Goal: Ask a question: Seek information or help from site administrators or community

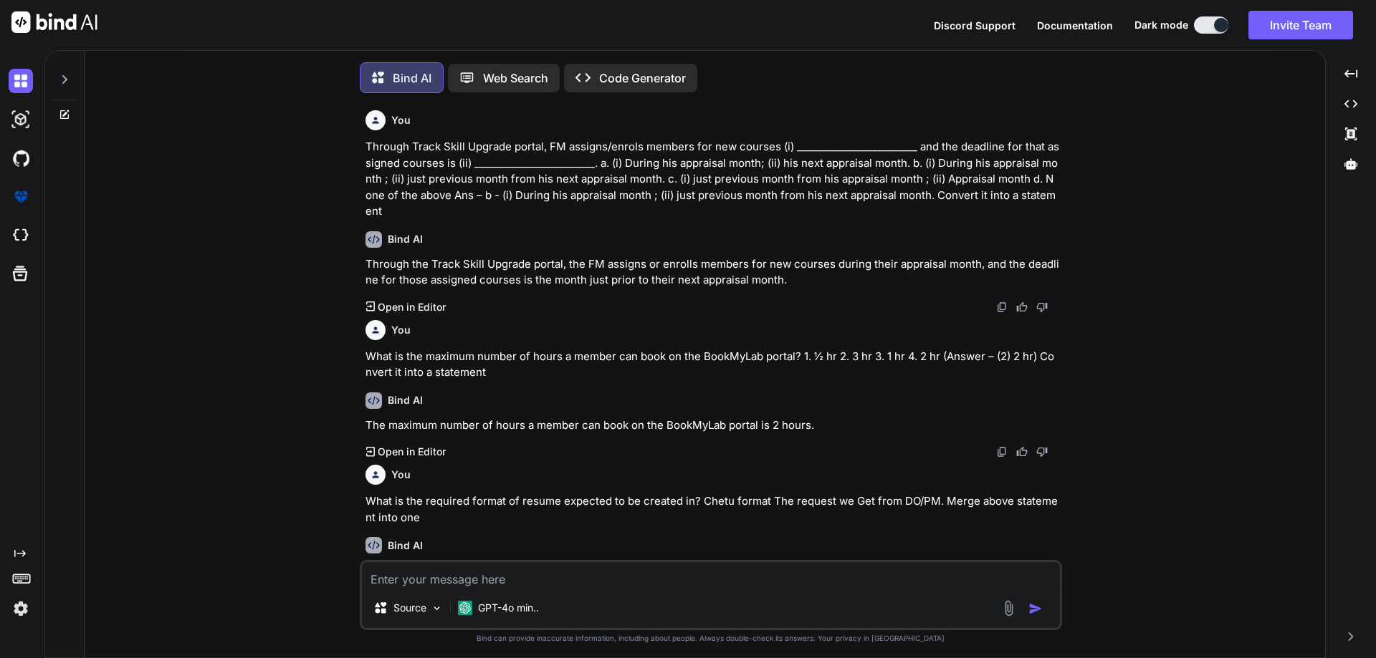
scroll to position [758, 0]
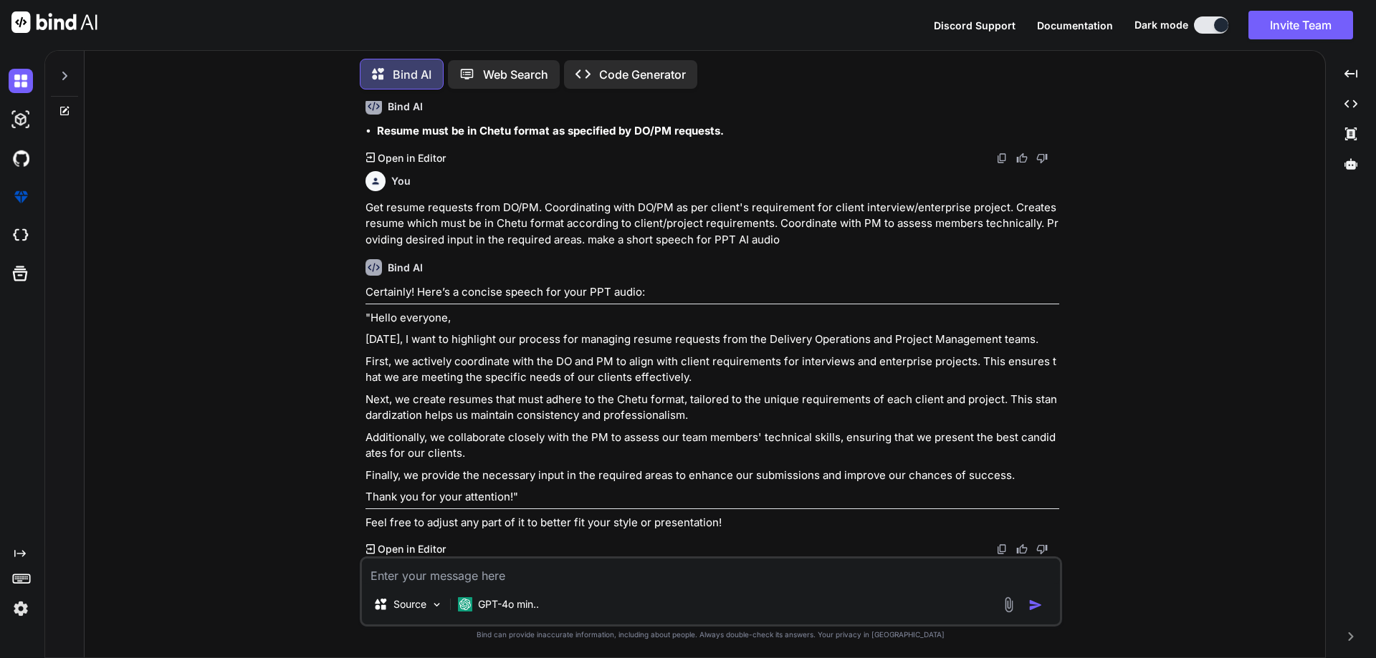
click at [546, 580] on textarea at bounding box center [711, 572] width 698 height 26
paste textarea "For raising LMS Ticket you should Go to Backbone then Education Tab then LMS Ti…"
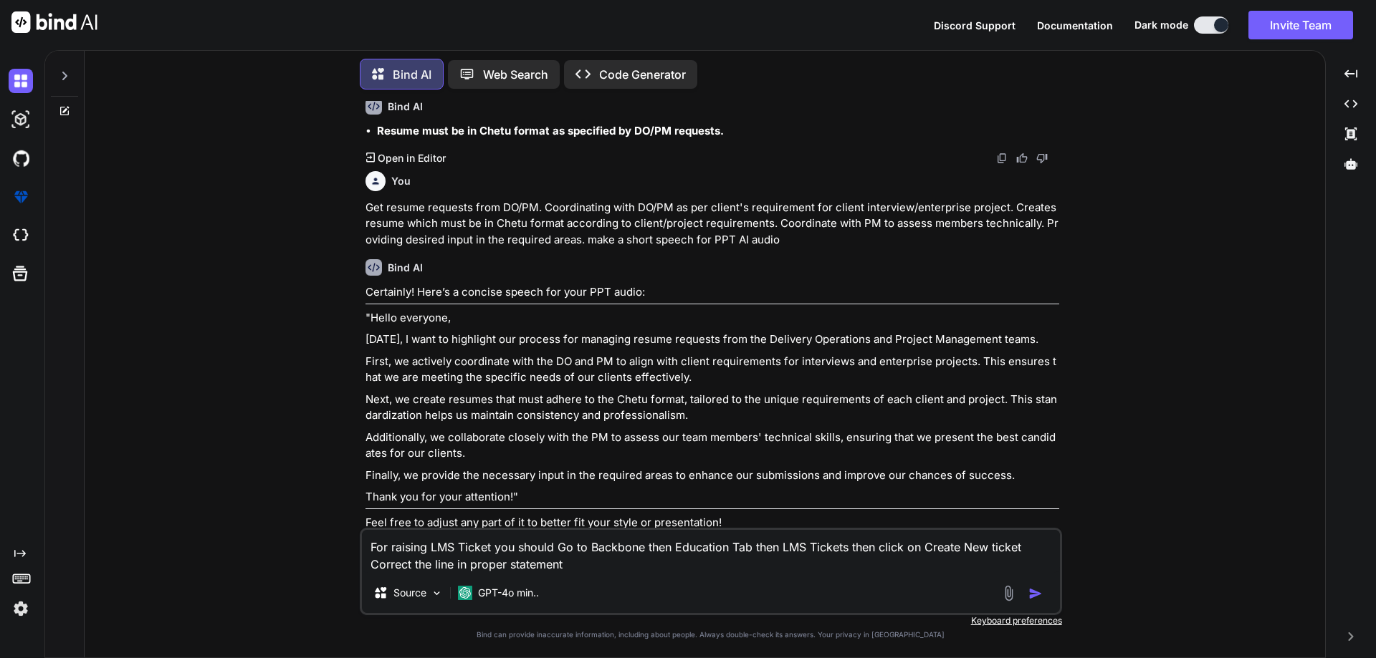
type textarea "For raising LMS Ticket you should Go to Backbone then Education Tab then LMS Ti…"
click at [1030, 594] on img "button" at bounding box center [1035, 594] width 14 height 14
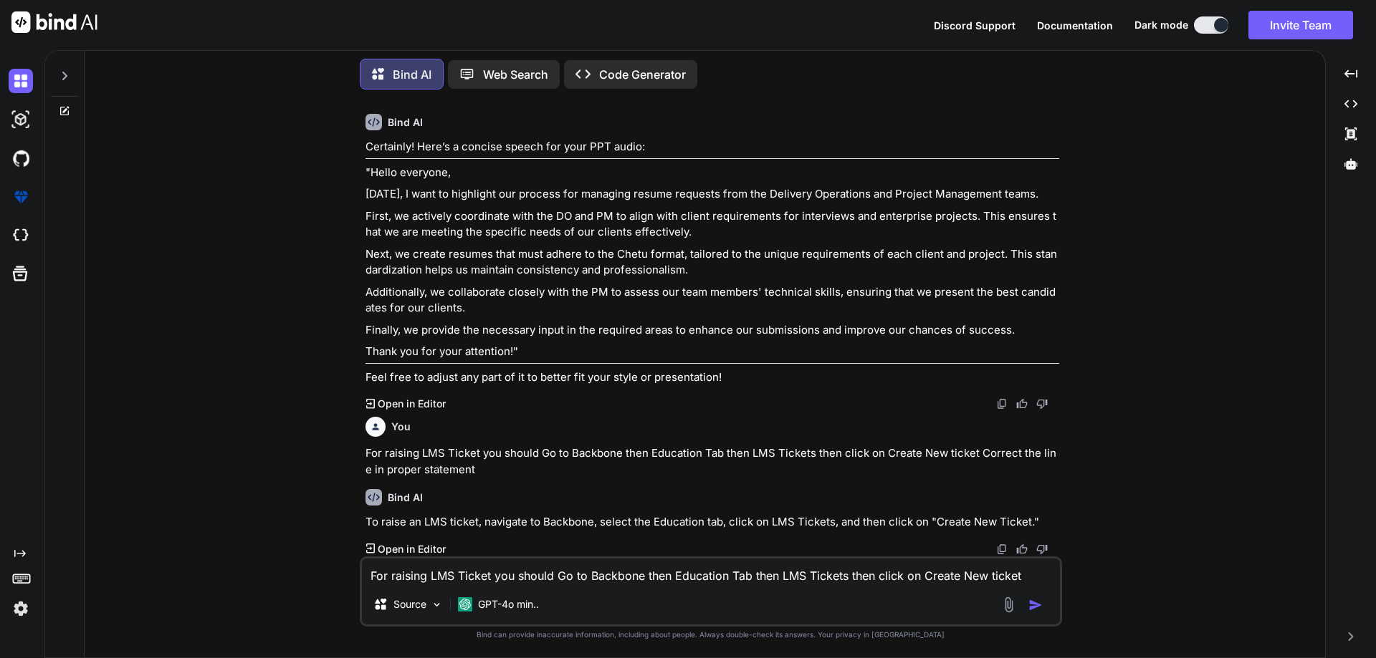
scroll to position [903, 0]
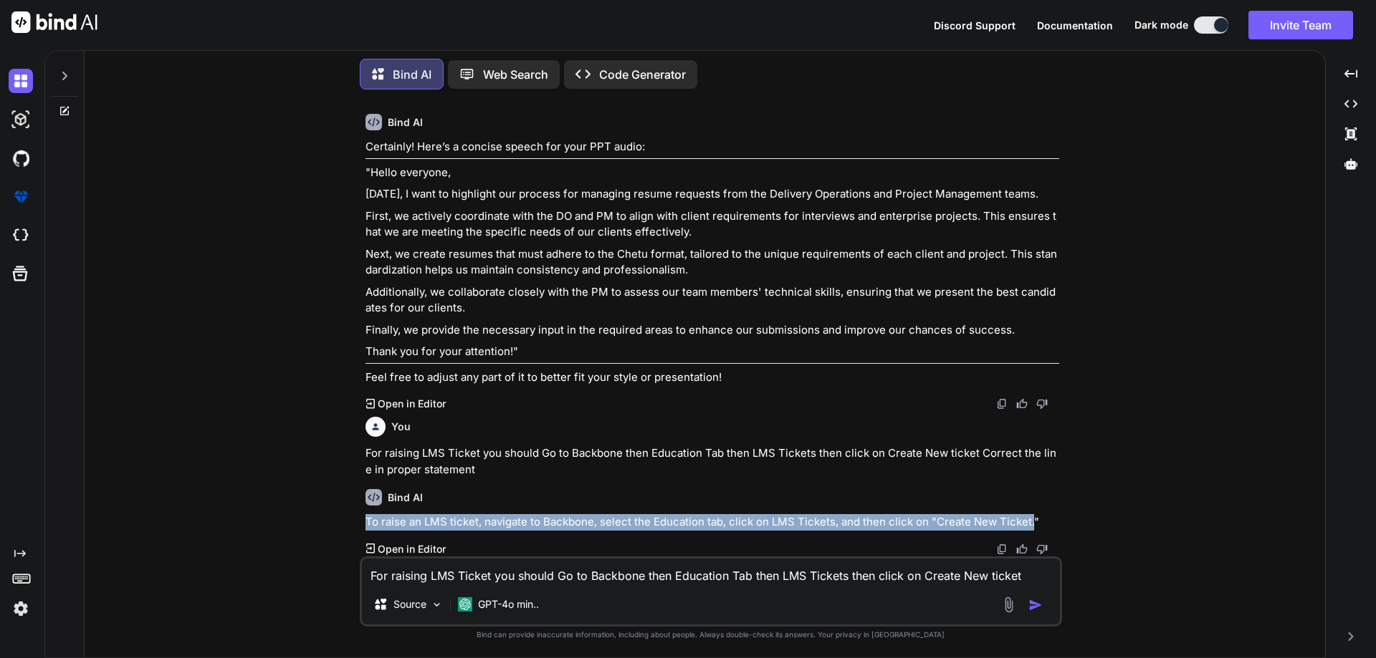
drag, startPoint x: 365, startPoint y: 522, endPoint x: 1030, endPoint y: 519, distance: 664.8
click at [1030, 518] on p "To raise an LMS ticket, navigate to Backbone, select the Education tab, click o…" at bounding box center [711, 522] width 693 height 16
copy p "To raise an LMS ticket, navigate to Backbone, select the Education tab, click o…"
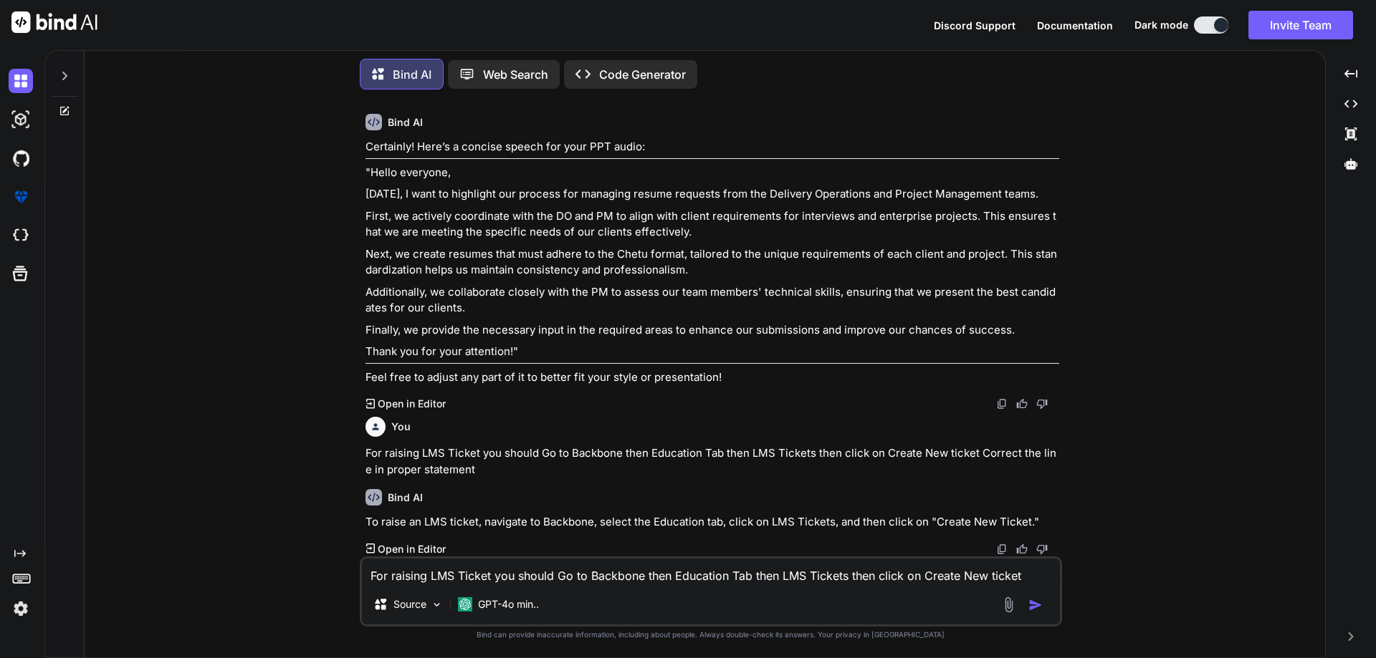
click at [476, 274] on p "Next, we create resumes that must adhere to the Chetu format, tailored to the u…" at bounding box center [711, 262] width 693 height 32
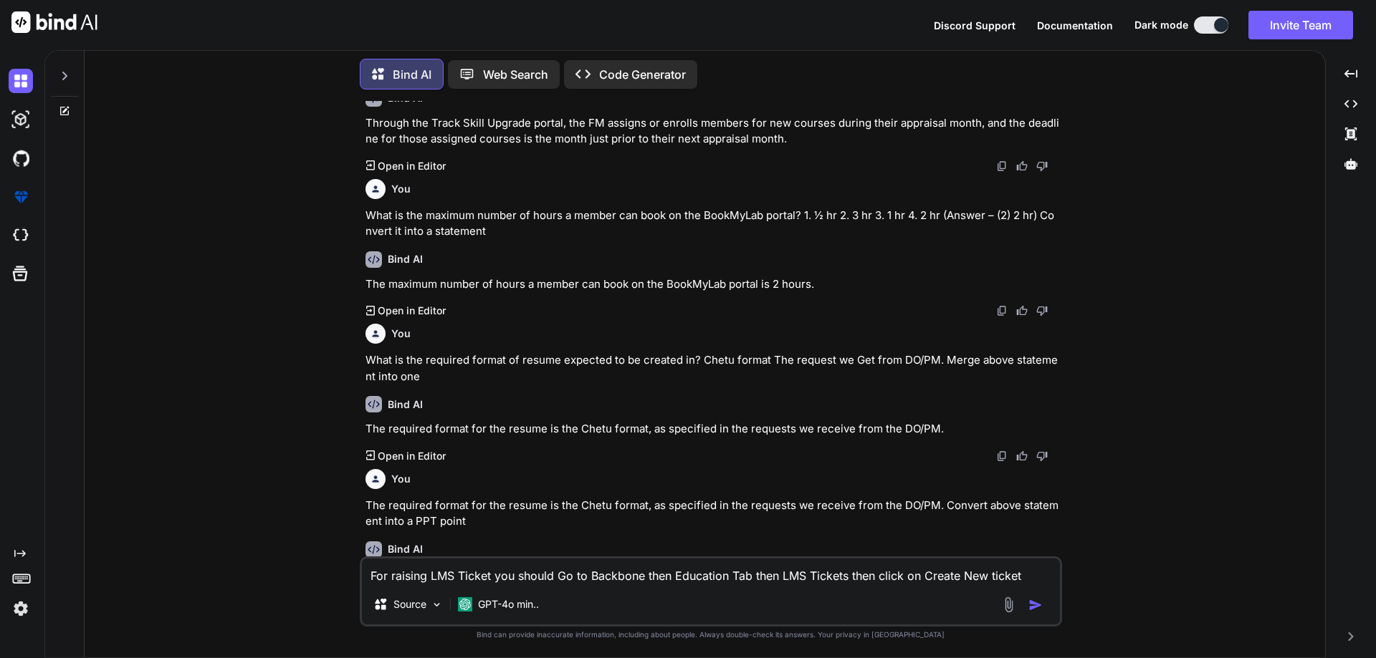
scroll to position [0, 0]
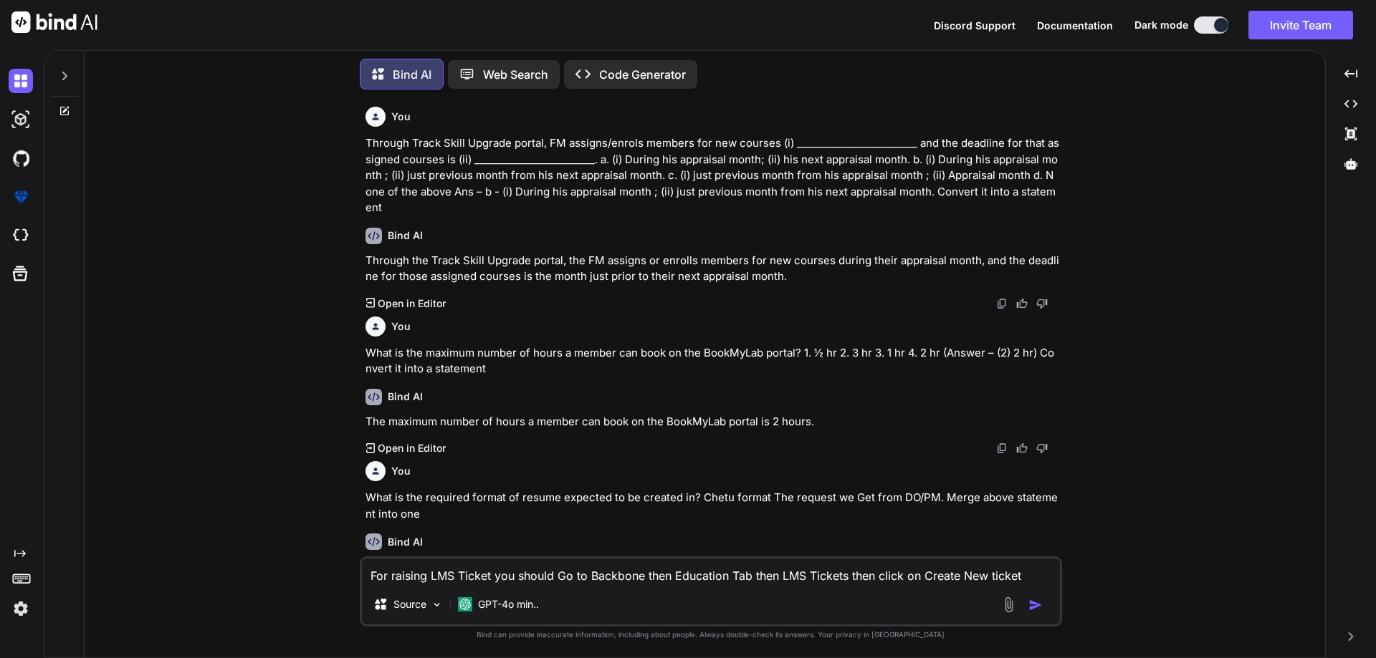
click at [60, 73] on icon at bounding box center [64, 75] width 11 height 11
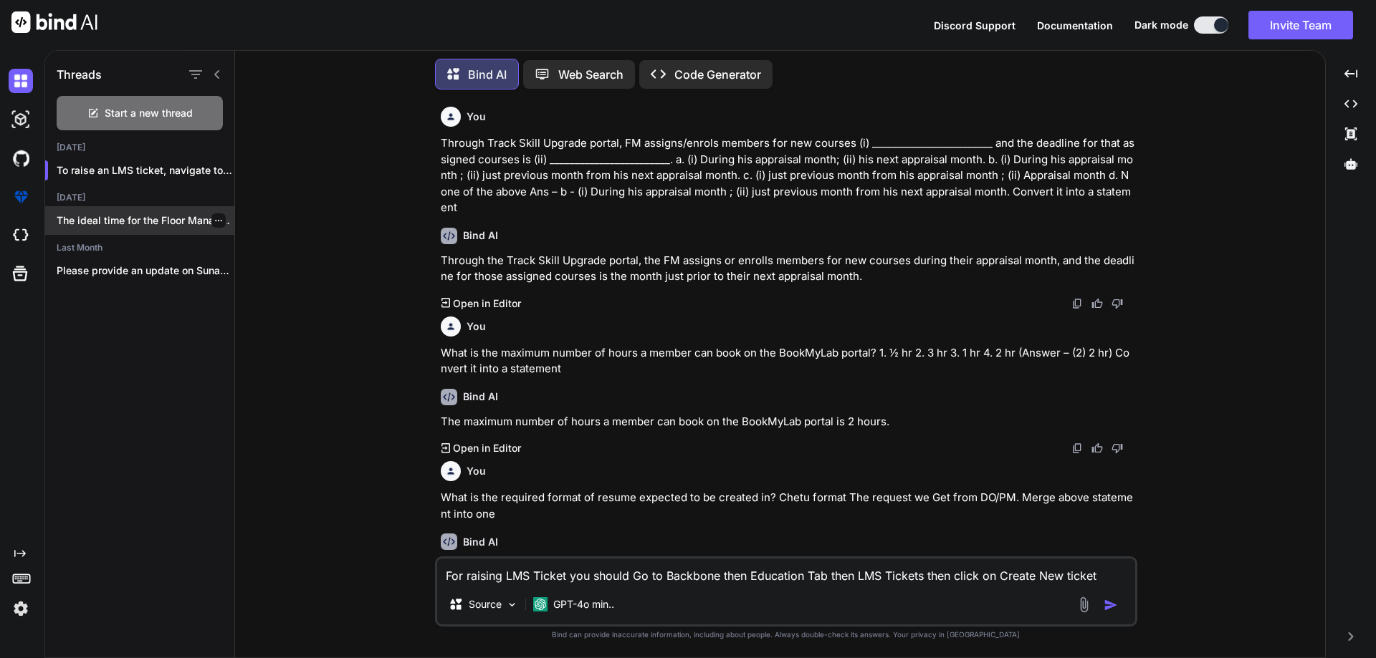
click at [168, 217] on p "The ideal time for the Floor Manager..." at bounding box center [146, 220] width 178 height 14
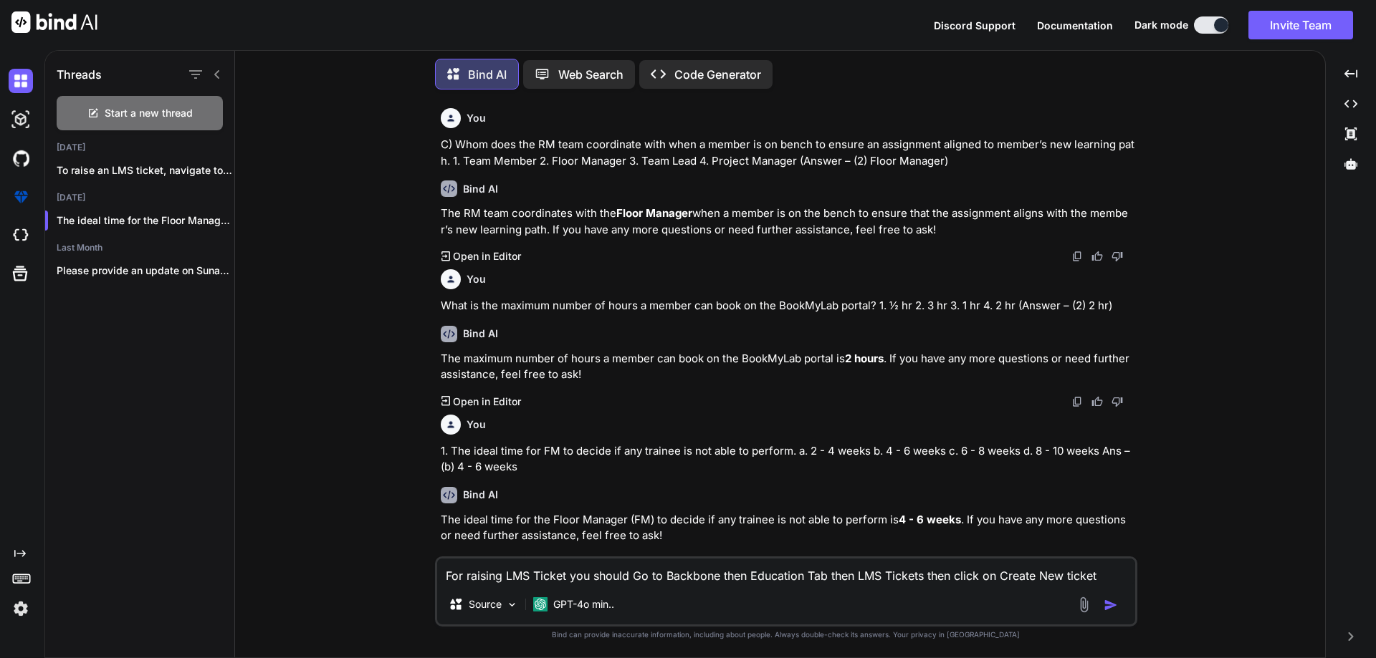
scroll to position [335, 0]
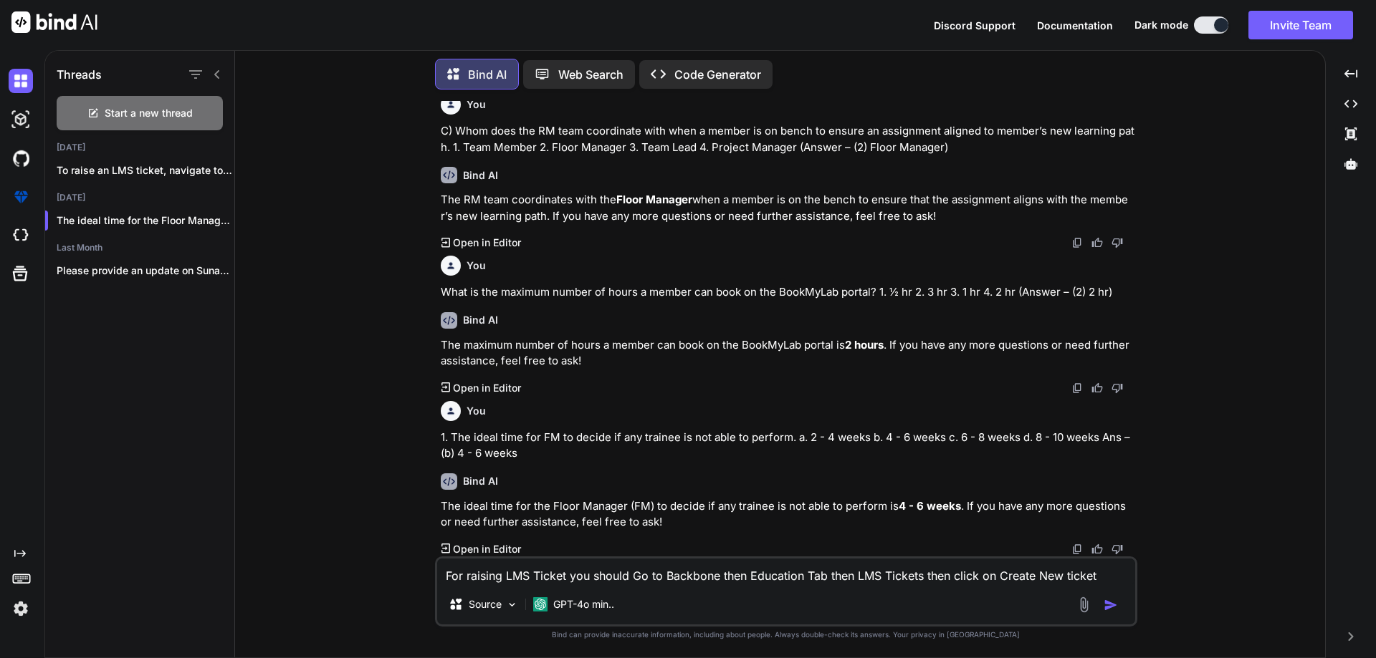
click at [665, 461] on p "1. The ideal time for FM to decide if any trainee is not able to perform. a. 2 …" at bounding box center [787, 446] width 693 height 32
click at [648, 221] on p "The RM team coordinates with the Floor Manager when a member is on the bench to…" at bounding box center [787, 208] width 693 height 32
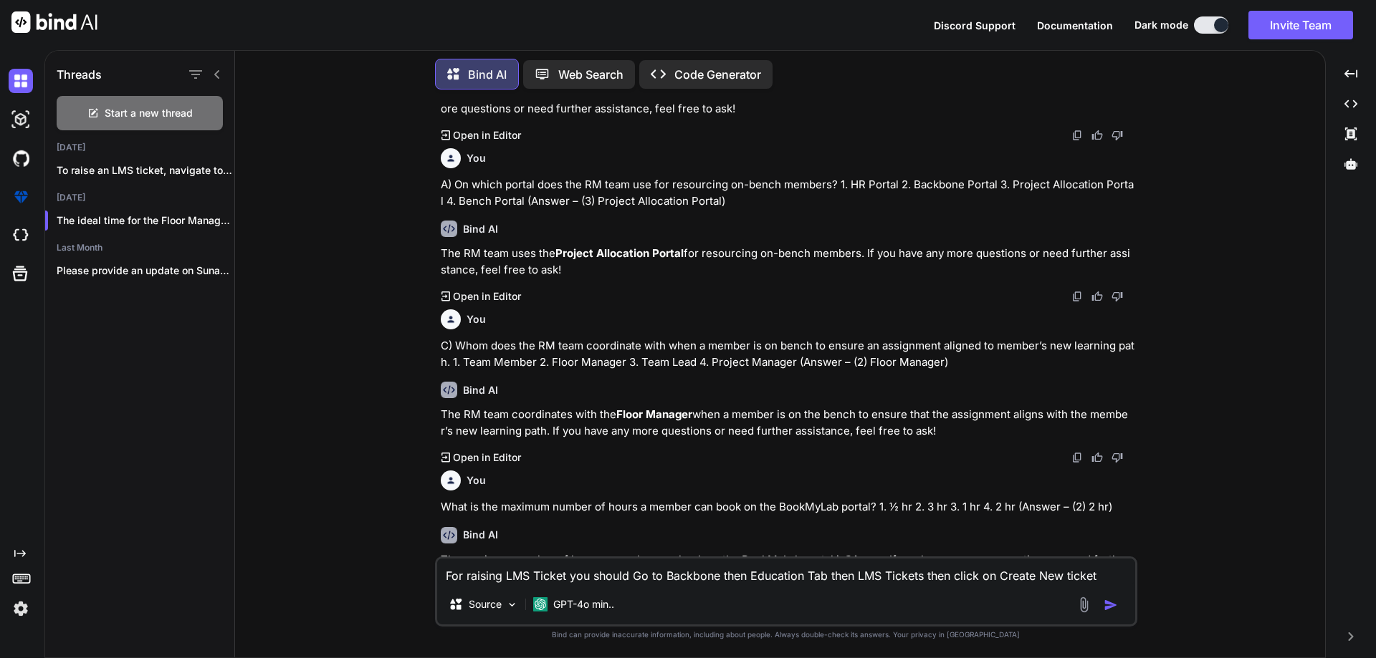
scroll to position [0, 0]
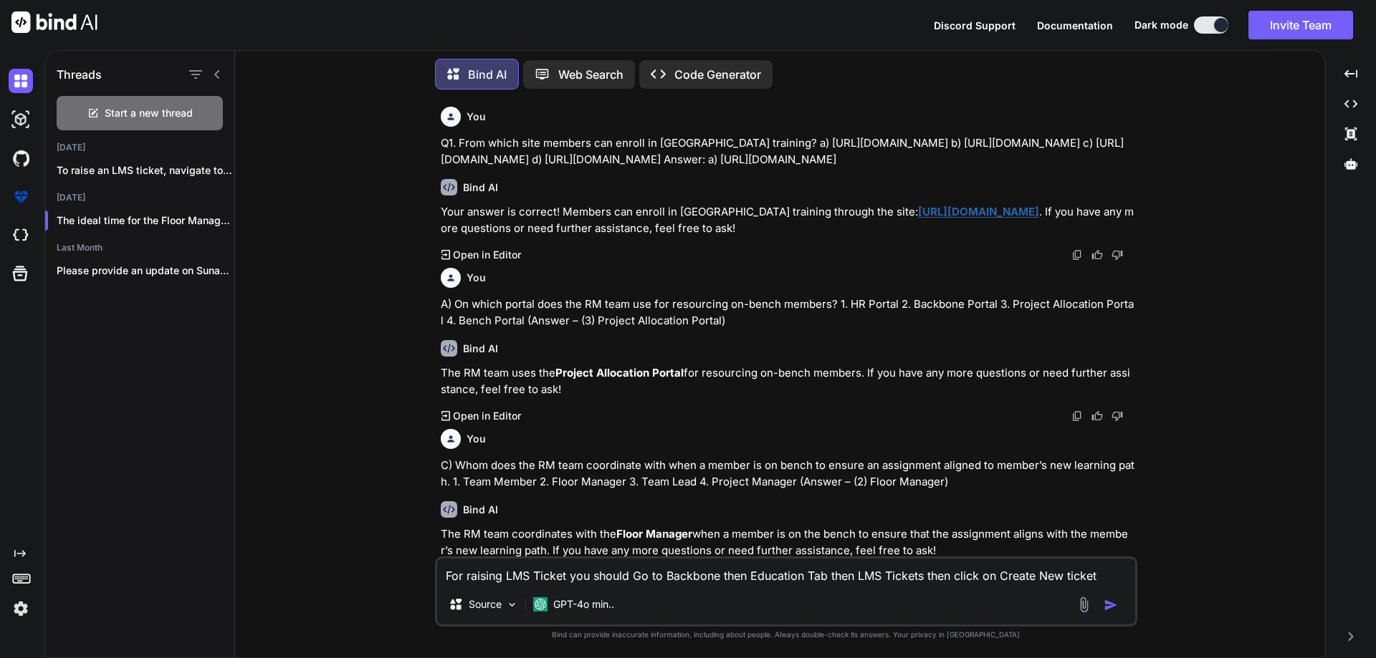
click at [669, 311] on p "A) On which portal does the RM team use for resourcing on-bench members? 1. HR …" at bounding box center [787, 313] width 693 height 32
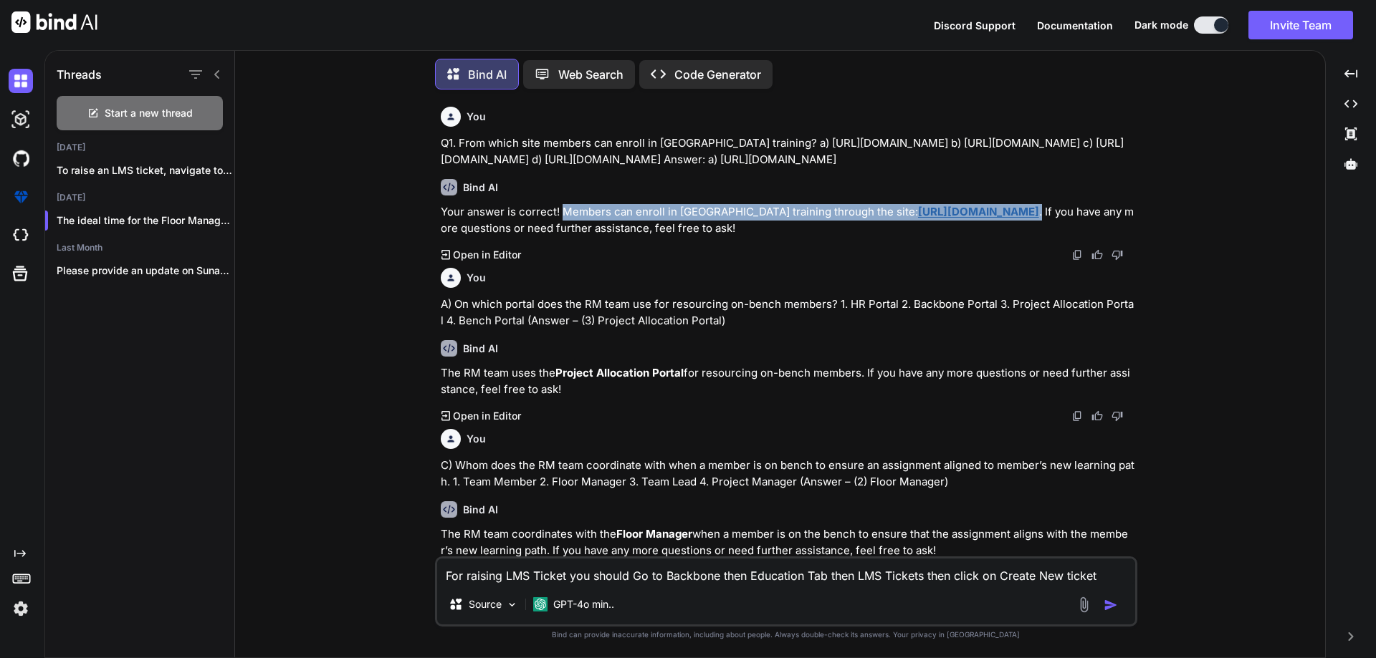
drag, startPoint x: 562, startPoint y: 209, endPoint x: 1005, endPoint y: 213, distance: 442.8
click at [1005, 213] on p "Your answer is correct! Members can enroll in [GEOGRAPHIC_DATA] training throug…" at bounding box center [787, 220] width 693 height 32
copy p "Members can enroll in [GEOGRAPHIC_DATA] training through the site: [URL][DOMAIN…"
